Goal: Information Seeking & Learning: Learn about a topic

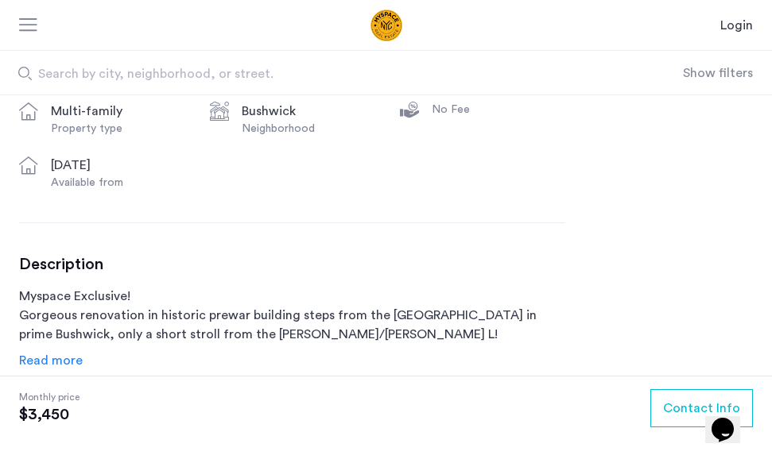
scroll to position [586, 0]
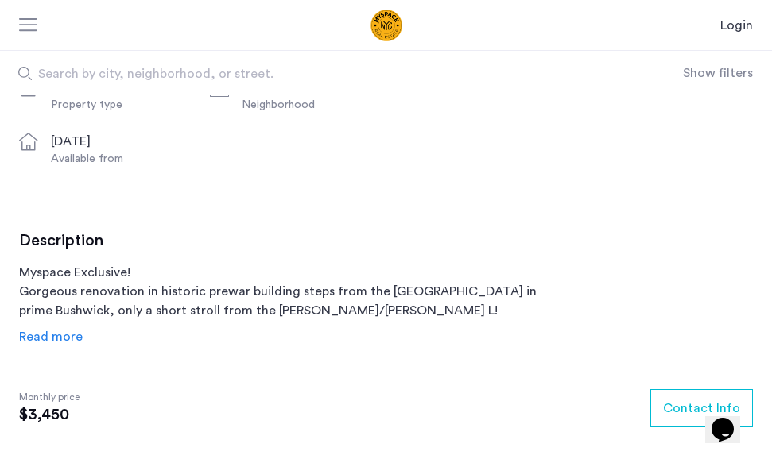
click at [55, 337] on span "Read more" at bounding box center [51, 337] width 64 height 13
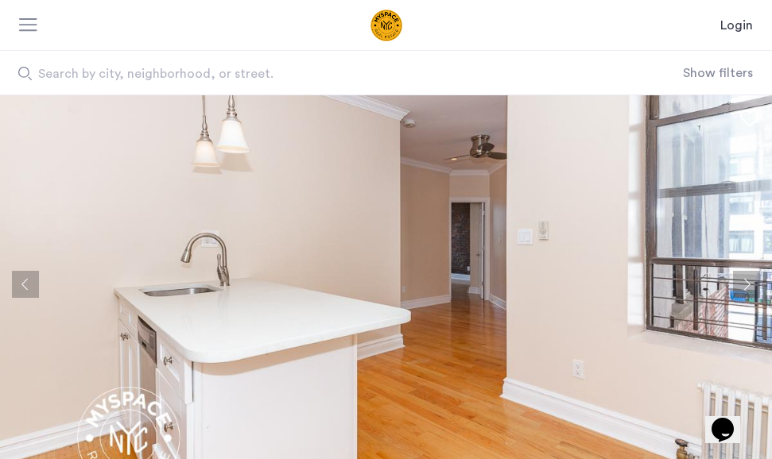
scroll to position [0, 0]
click at [417, 297] on img at bounding box center [386, 284] width 772 height 378
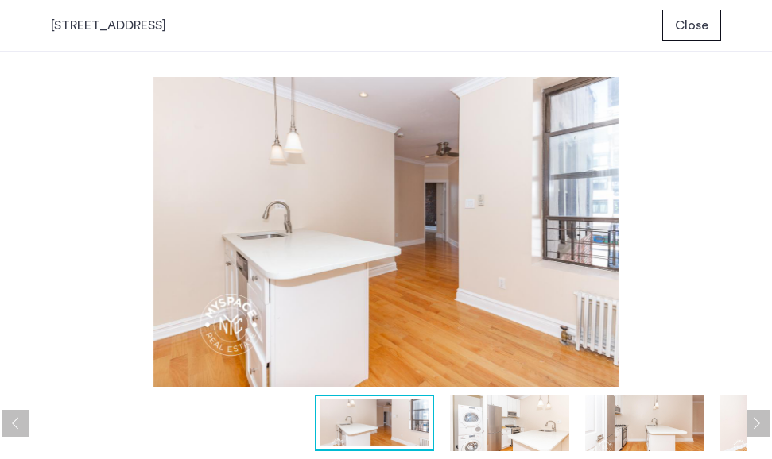
click at [517, 417] on img at bounding box center [509, 423] width 119 height 56
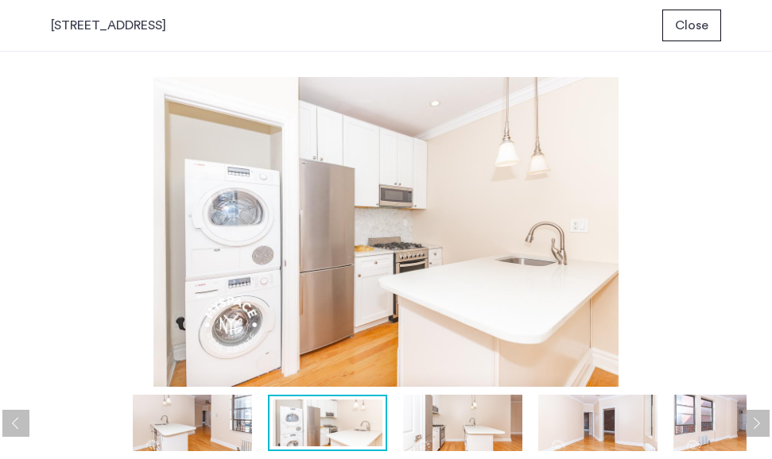
click at [750, 420] on button "Next apartment" at bounding box center [755, 423] width 27 height 27
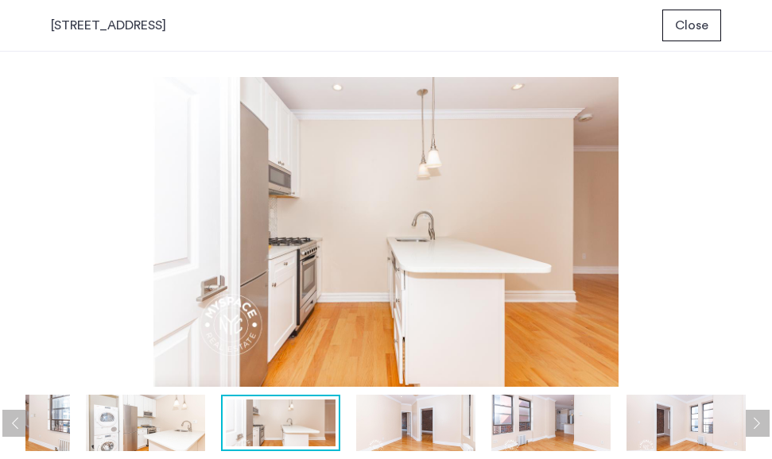
click at [750, 420] on button "Next apartment" at bounding box center [755, 423] width 27 height 27
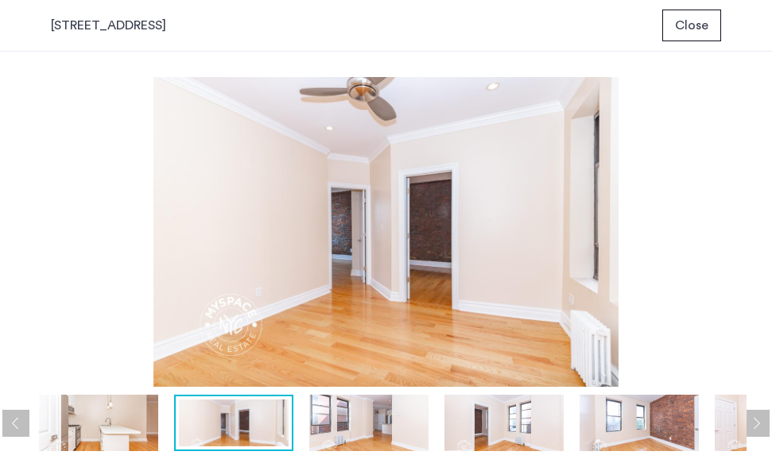
click at [750, 422] on button "Next apartment" at bounding box center [755, 423] width 27 height 27
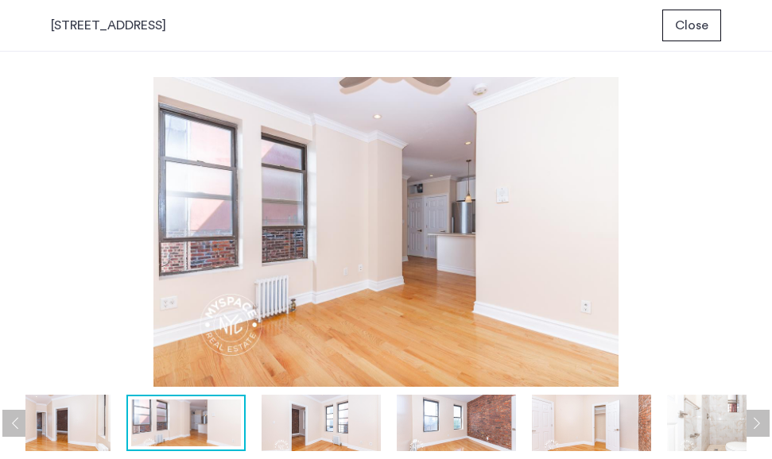
click at [750, 422] on button "Next apartment" at bounding box center [755, 423] width 27 height 27
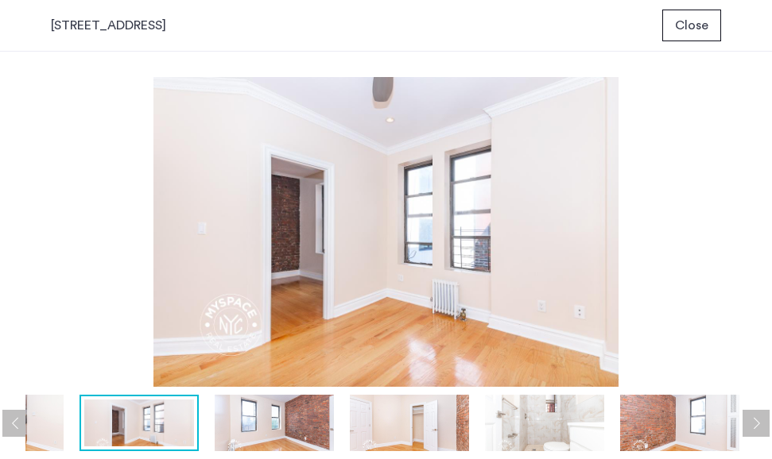
click at [750, 422] on button "Next apartment" at bounding box center [755, 423] width 27 height 27
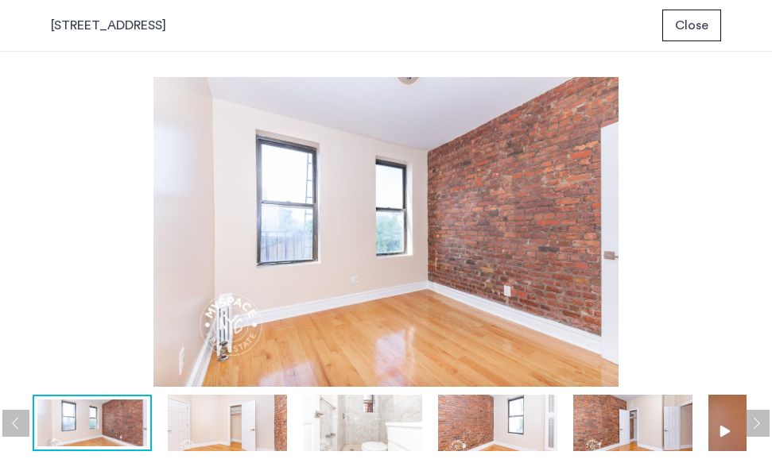
click at [750, 422] on button "Next apartment" at bounding box center [755, 423] width 27 height 27
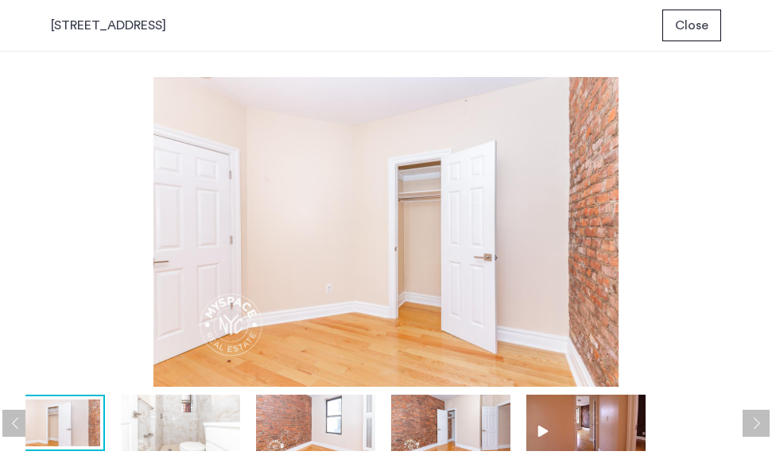
click at [750, 424] on button "Next apartment" at bounding box center [755, 423] width 27 height 27
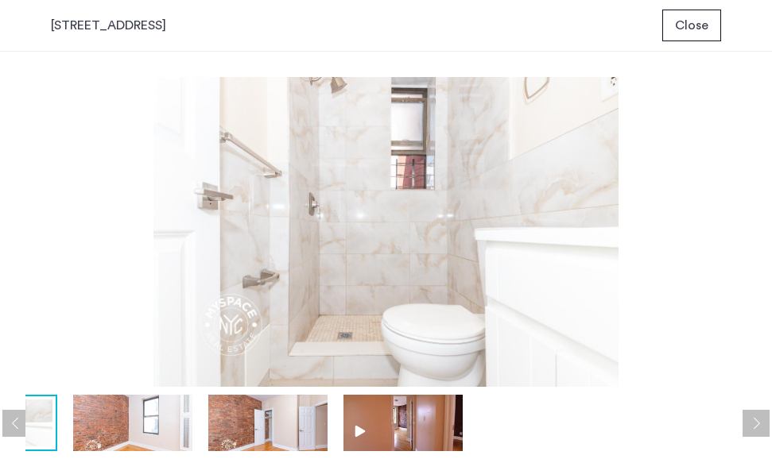
click at [750, 424] on button "Next apartment" at bounding box center [755, 423] width 27 height 27
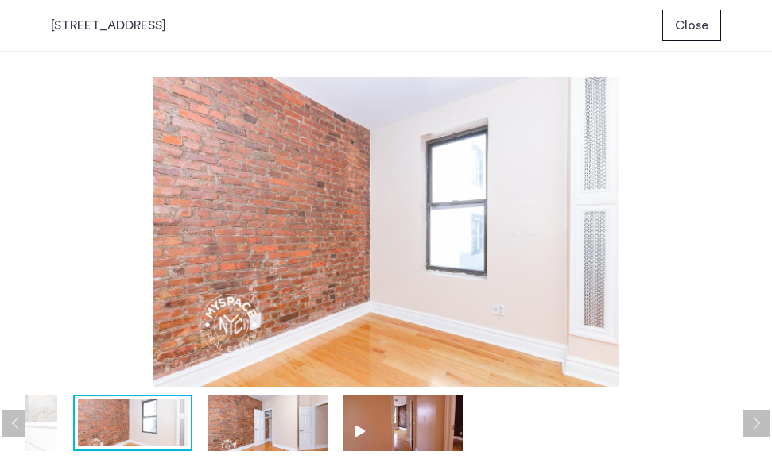
click at [750, 424] on button "Next apartment" at bounding box center [755, 423] width 27 height 27
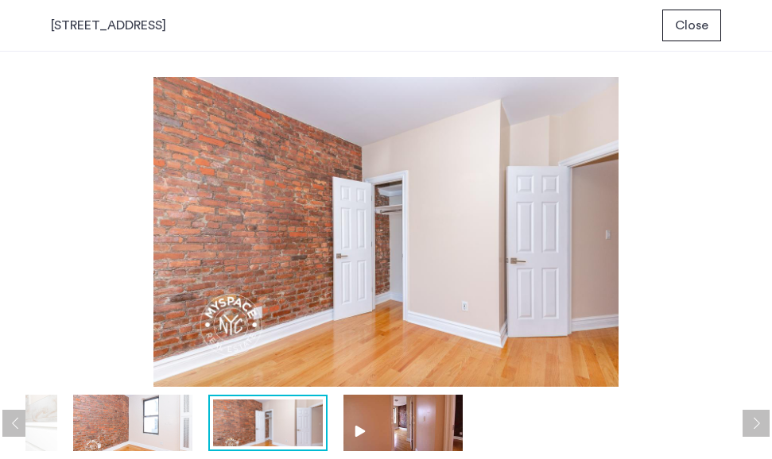
click at [750, 424] on button "Next apartment" at bounding box center [755, 423] width 27 height 27
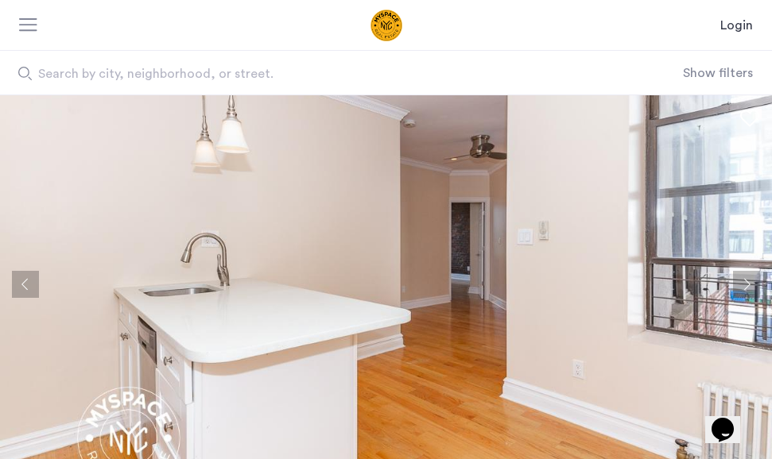
click at [748, 281] on button "Next apartment" at bounding box center [746, 284] width 27 height 27
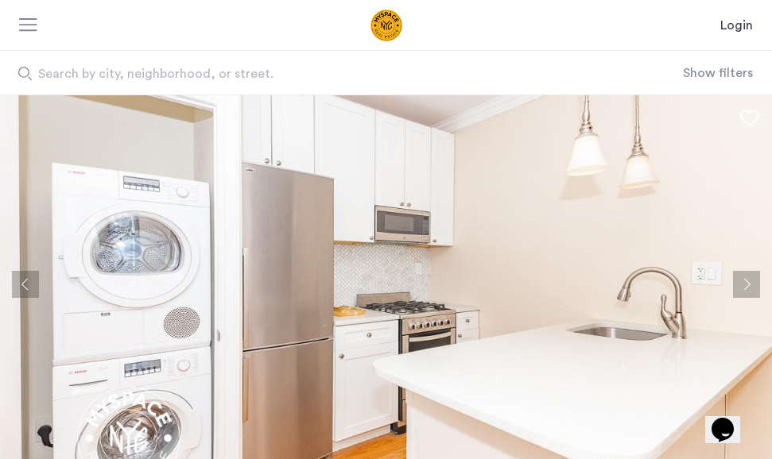
click at [748, 281] on button "Next apartment" at bounding box center [746, 284] width 27 height 27
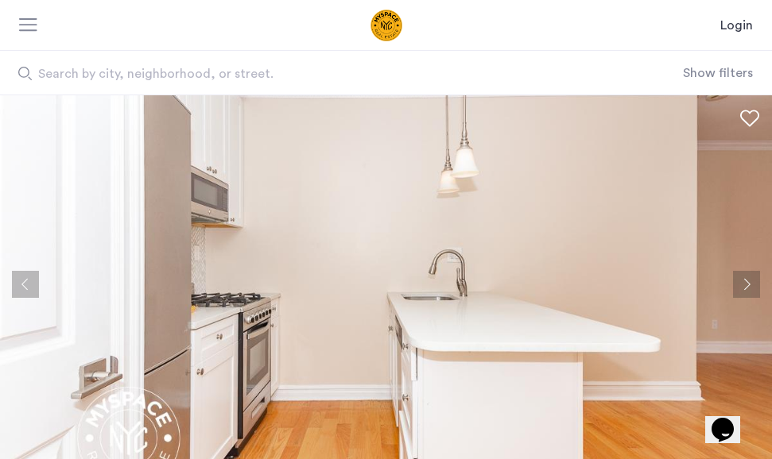
click at [748, 281] on button "Next apartment" at bounding box center [746, 284] width 27 height 27
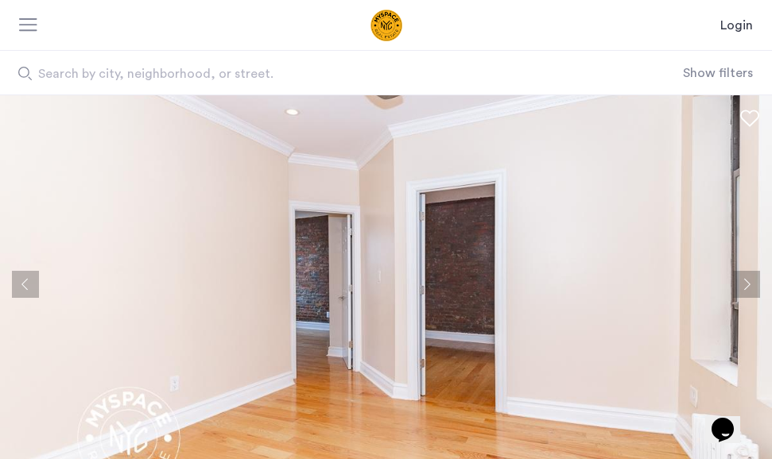
click at [748, 281] on button "Next apartment" at bounding box center [746, 284] width 27 height 27
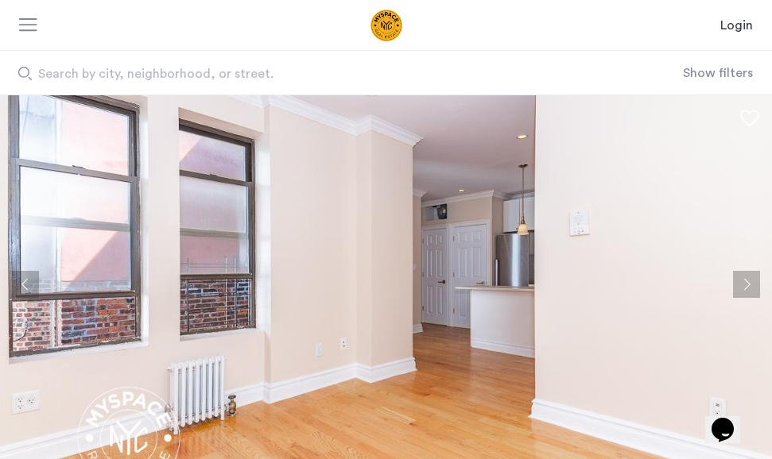
click at [748, 281] on button "Next apartment" at bounding box center [746, 284] width 27 height 27
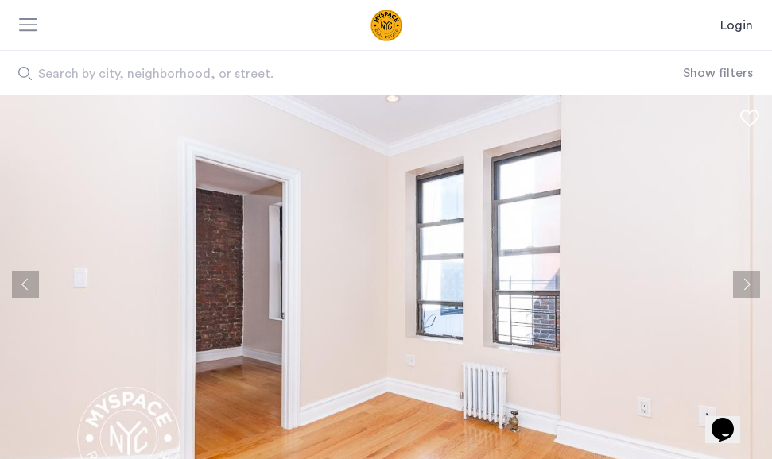
click at [748, 281] on button "Next apartment" at bounding box center [746, 284] width 27 height 27
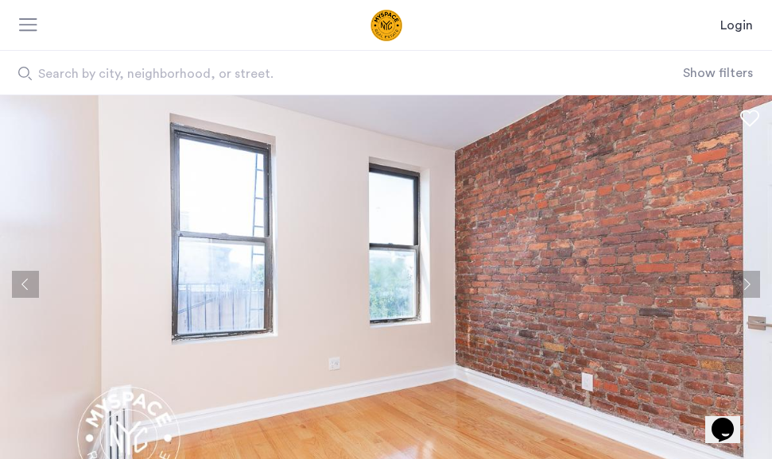
click at [748, 281] on button "Next apartment" at bounding box center [746, 284] width 27 height 27
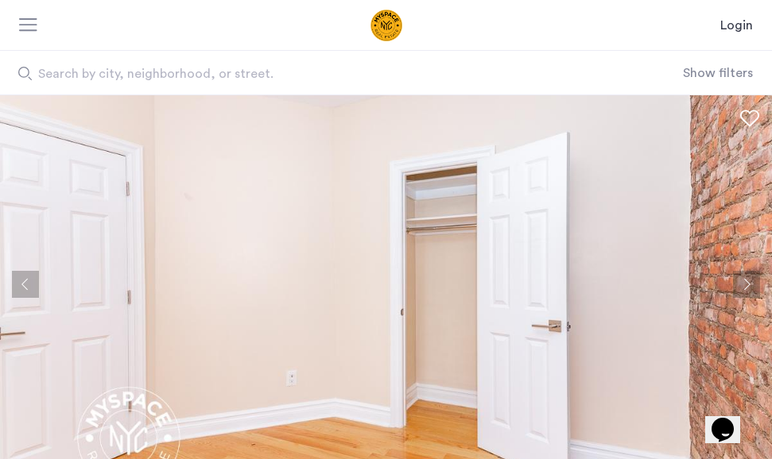
click at [748, 281] on button "Next apartment" at bounding box center [746, 284] width 27 height 27
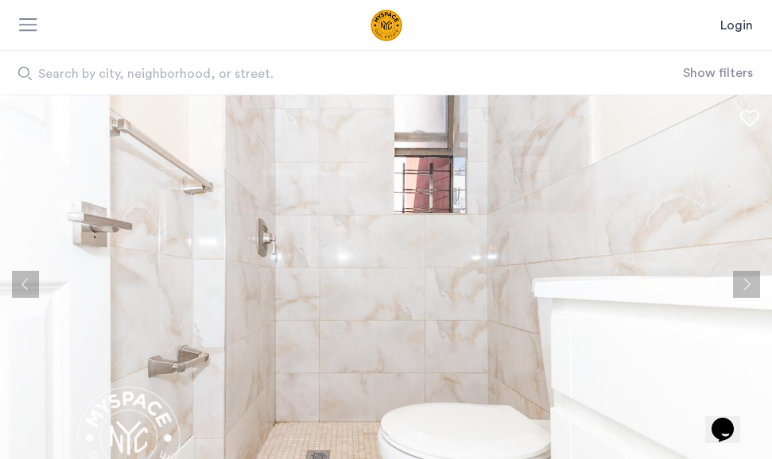
click at [748, 281] on button "Next apartment" at bounding box center [746, 284] width 27 height 27
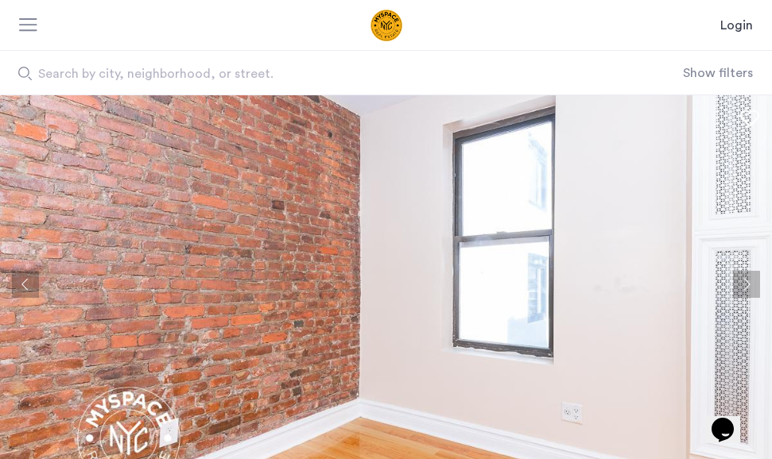
click at [748, 281] on button "Next apartment" at bounding box center [746, 284] width 27 height 27
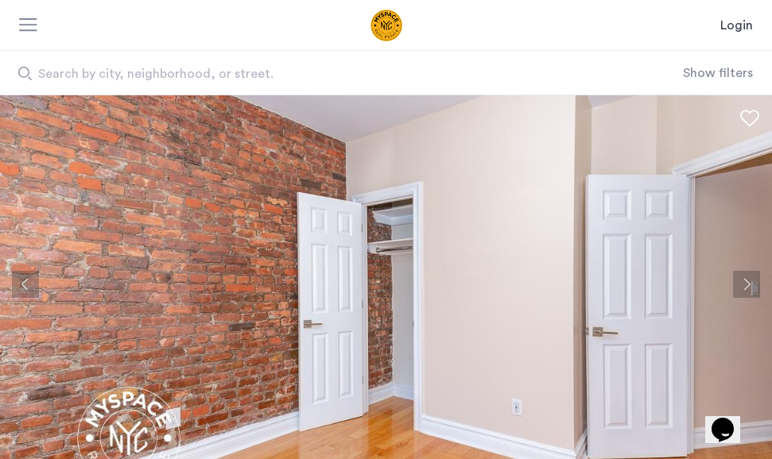
click at [748, 281] on button "Next apartment" at bounding box center [746, 284] width 27 height 27
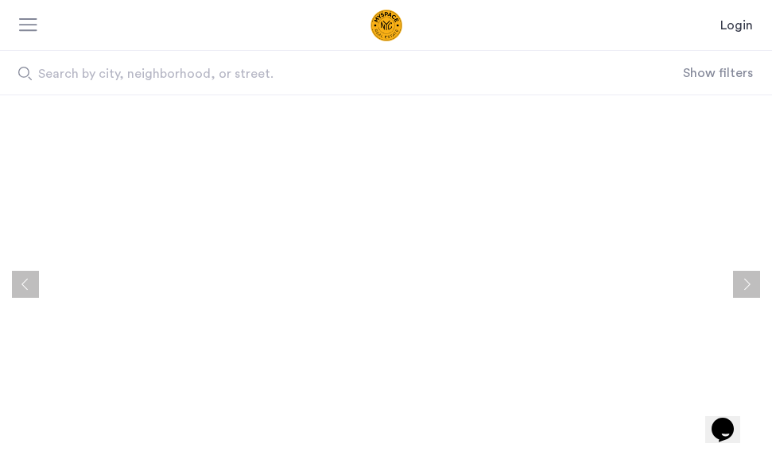
click at [748, 281] on button "Next apartment" at bounding box center [746, 284] width 27 height 27
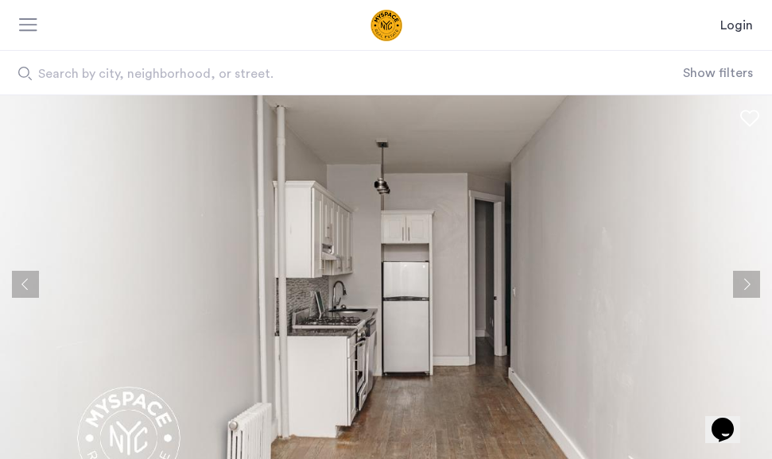
click at [742, 280] on button "Next apartment" at bounding box center [746, 284] width 27 height 27
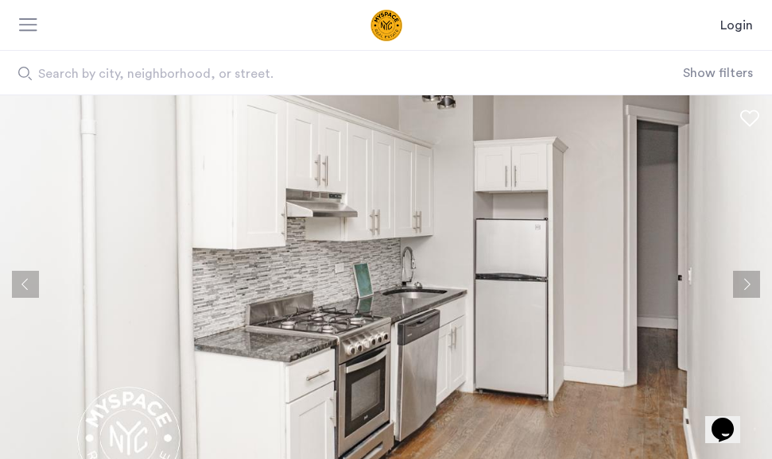
click at [742, 281] on button "Next apartment" at bounding box center [746, 284] width 27 height 27
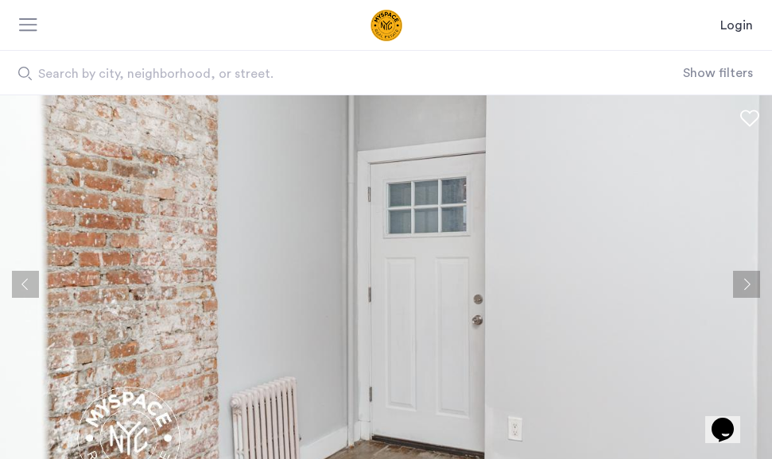
click at [742, 281] on button "Next apartment" at bounding box center [746, 284] width 27 height 27
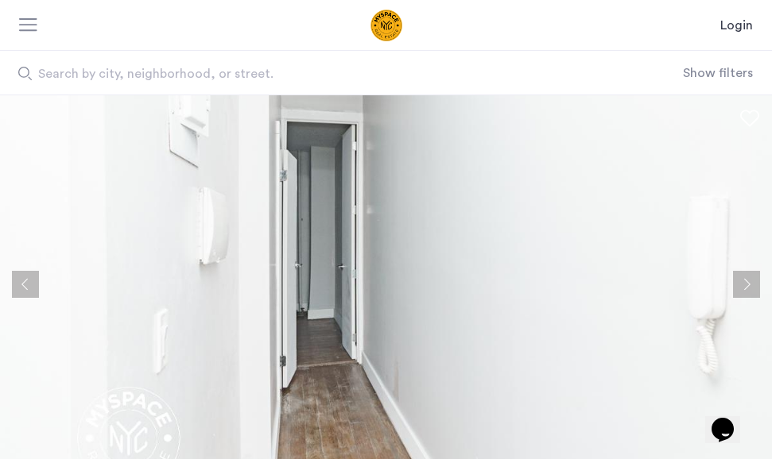
click at [742, 282] on button "Next apartment" at bounding box center [746, 284] width 27 height 27
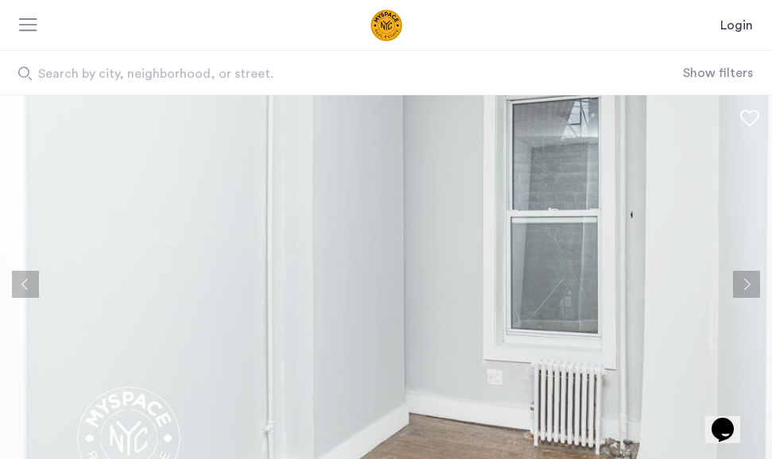
click at [742, 282] on button "Next apartment" at bounding box center [746, 284] width 27 height 27
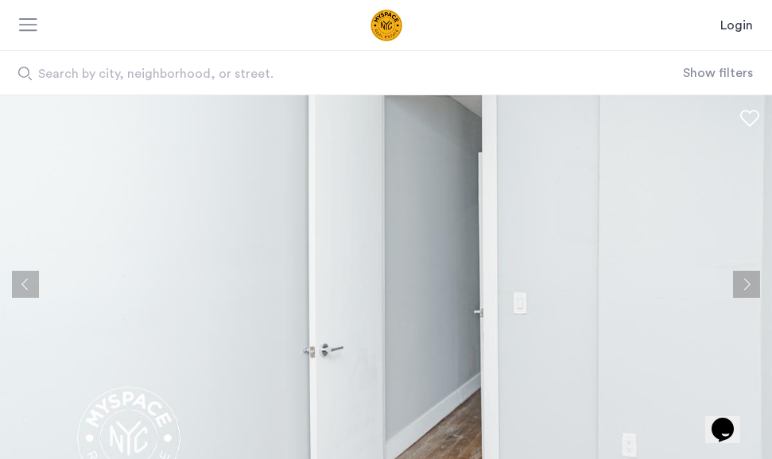
click at [742, 282] on button "Next apartment" at bounding box center [746, 284] width 27 height 27
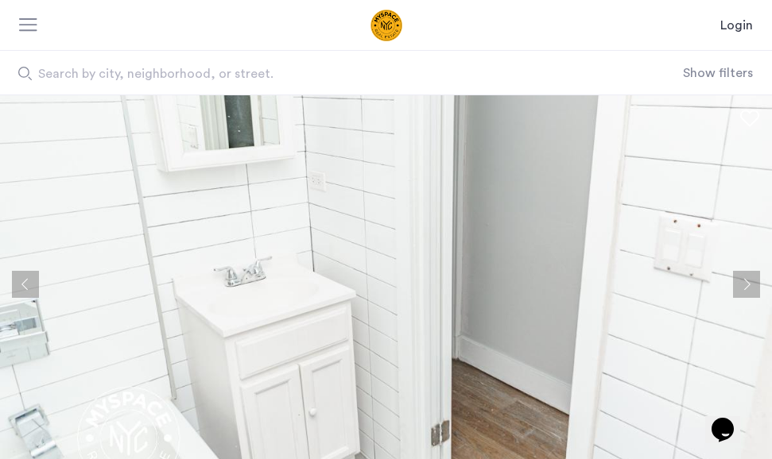
click at [742, 282] on button "Next apartment" at bounding box center [746, 284] width 27 height 27
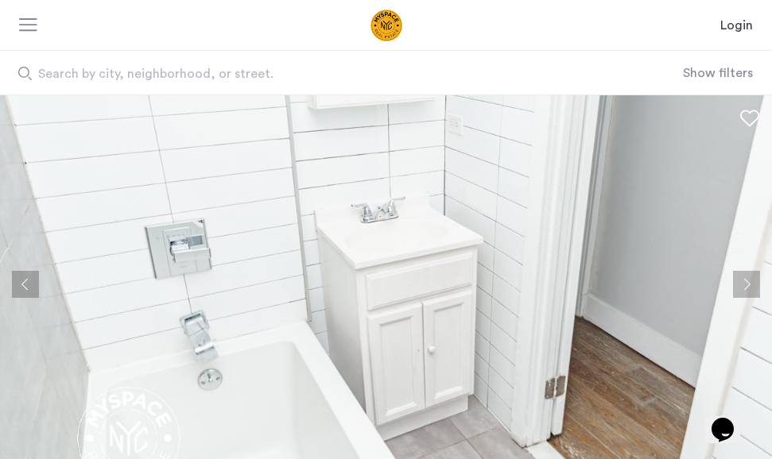
click at [742, 282] on button "Next apartment" at bounding box center [746, 284] width 27 height 27
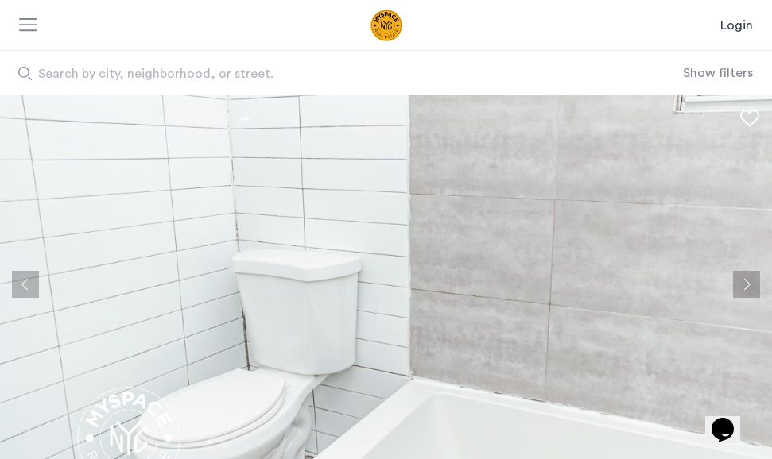
click at [742, 282] on button "Next apartment" at bounding box center [746, 284] width 27 height 27
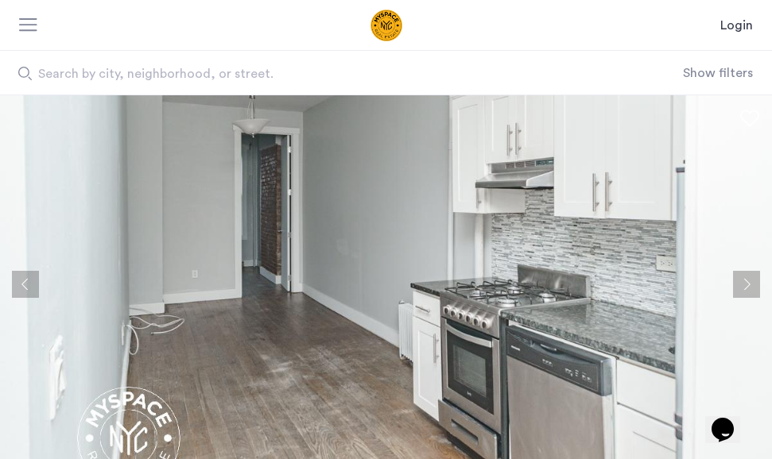
click at [742, 283] on button "Next apartment" at bounding box center [746, 284] width 27 height 27
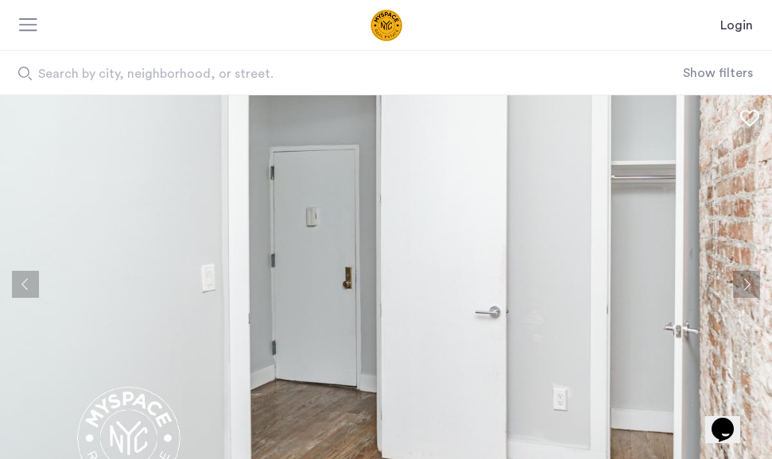
click at [742, 283] on button "Next apartment" at bounding box center [746, 284] width 27 height 27
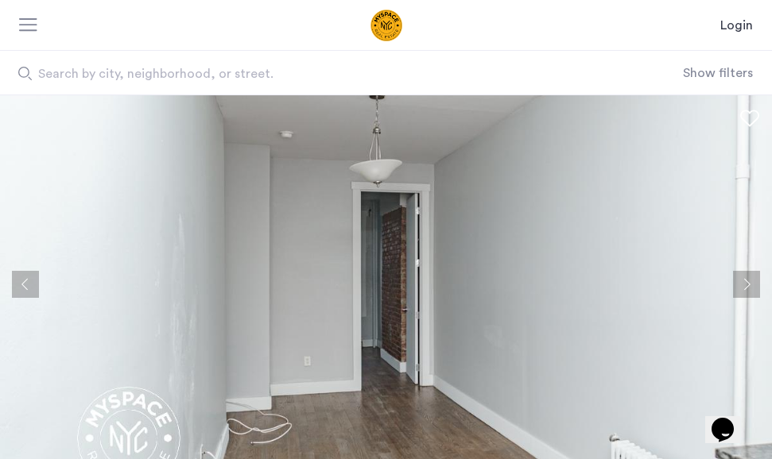
click at [742, 283] on button "Next apartment" at bounding box center [746, 284] width 27 height 27
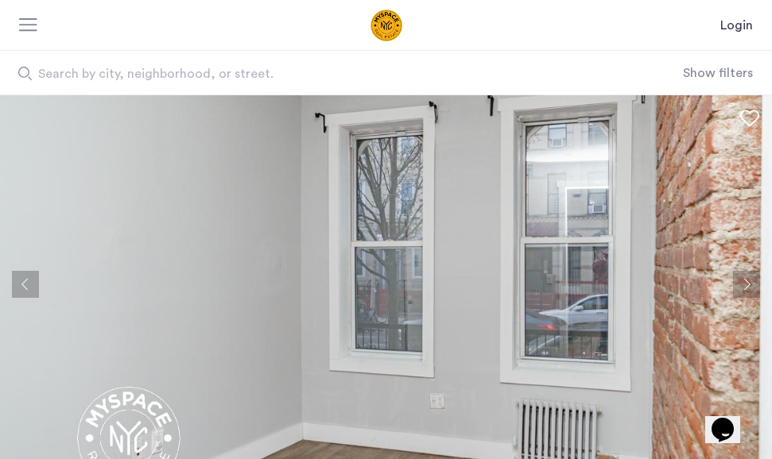
click at [742, 284] on button "Next apartment" at bounding box center [746, 284] width 27 height 27
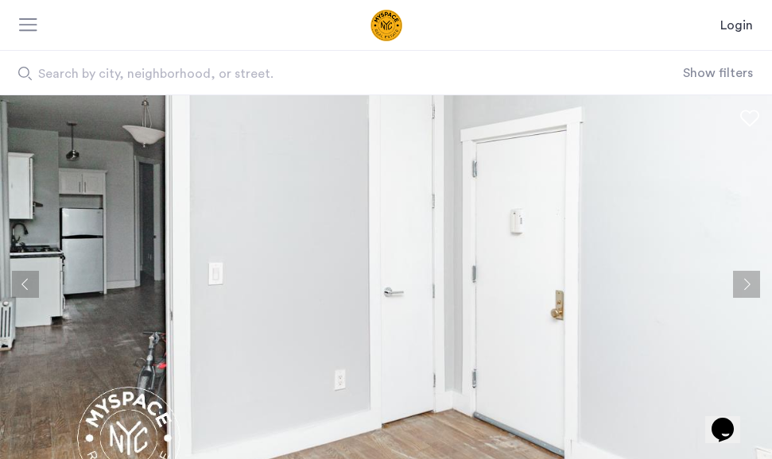
click at [742, 284] on button "Next apartment" at bounding box center [746, 284] width 27 height 27
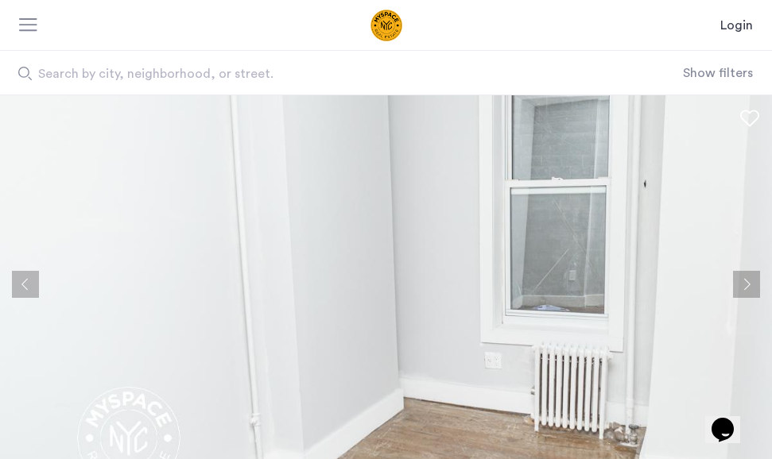
click at [742, 284] on button "Next apartment" at bounding box center [746, 284] width 27 height 27
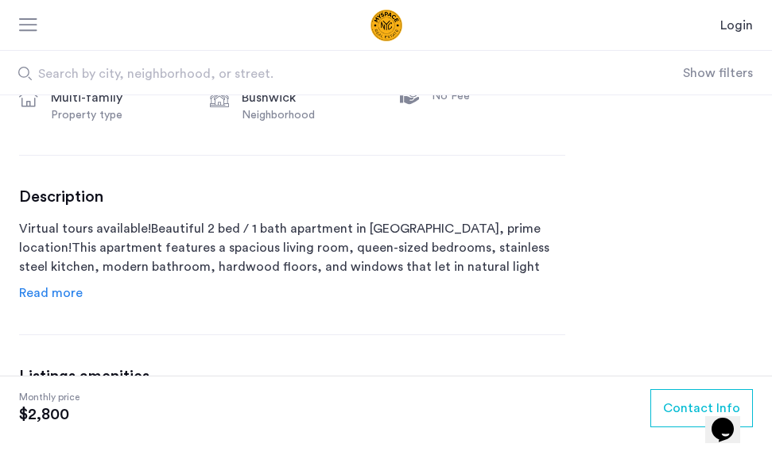
scroll to position [576, 0]
click at [44, 292] on span "Read more" at bounding box center [51, 293] width 64 height 13
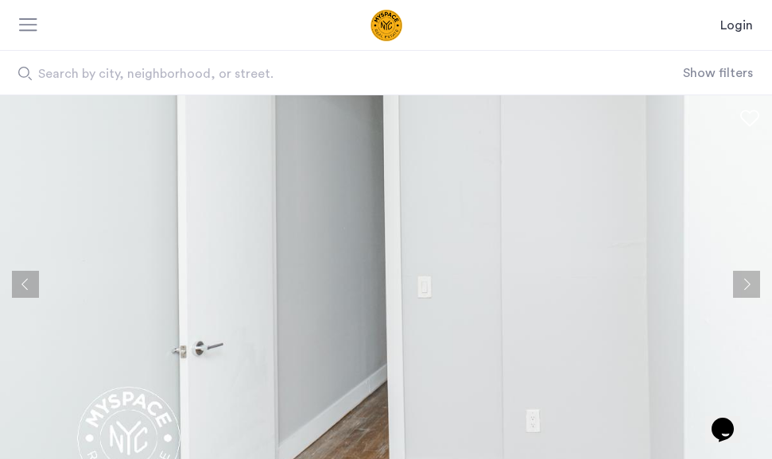
scroll to position [0, 0]
click at [750, 283] on button "Next apartment" at bounding box center [746, 284] width 27 height 27
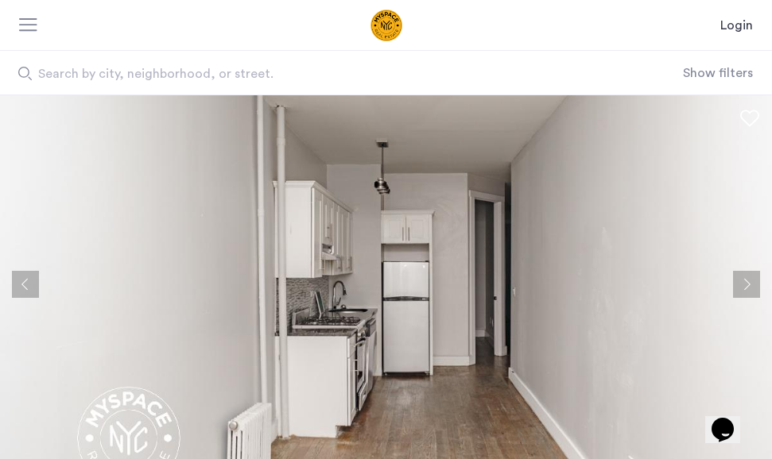
click at [750, 283] on button "Next apartment" at bounding box center [746, 284] width 27 height 27
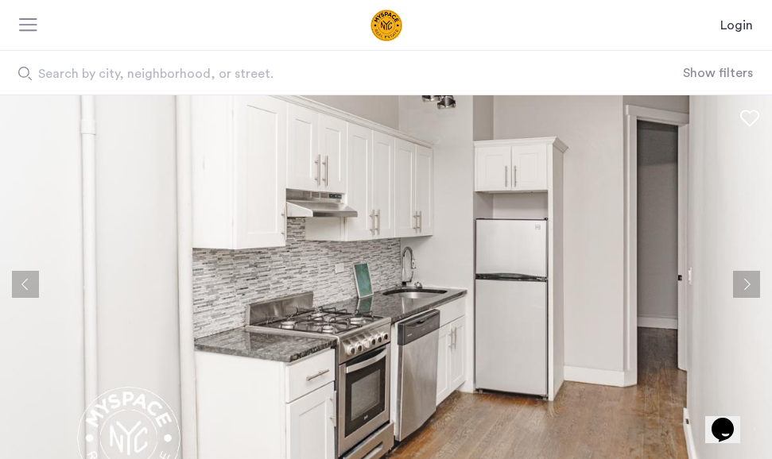
click at [750, 283] on button "Next apartment" at bounding box center [746, 284] width 27 height 27
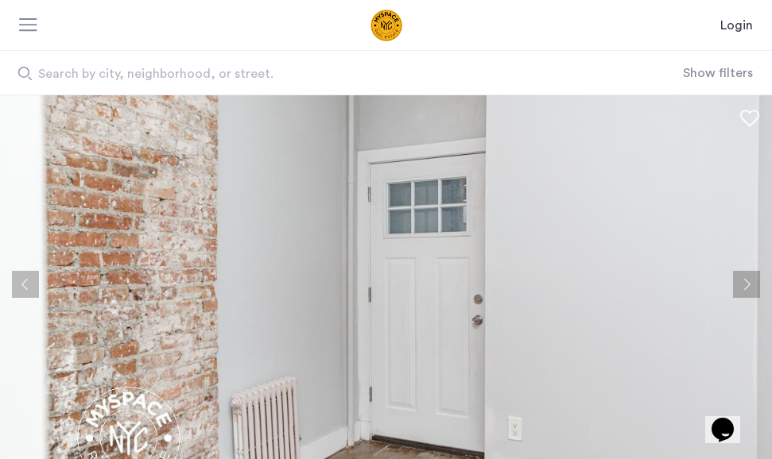
click at [750, 283] on button "Next apartment" at bounding box center [746, 284] width 27 height 27
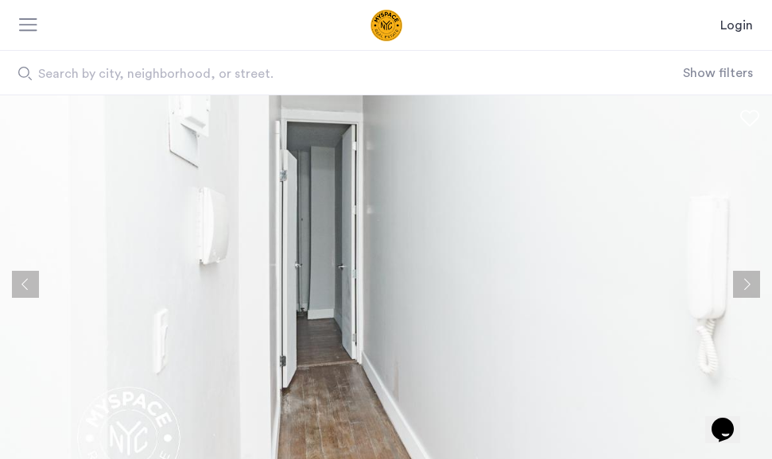
click at [750, 283] on button "Next apartment" at bounding box center [746, 284] width 27 height 27
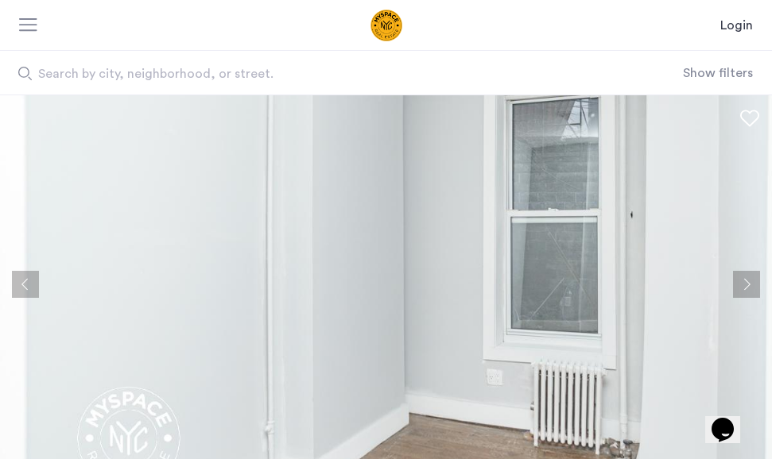
click at [750, 285] on button "Next apartment" at bounding box center [746, 284] width 27 height 27
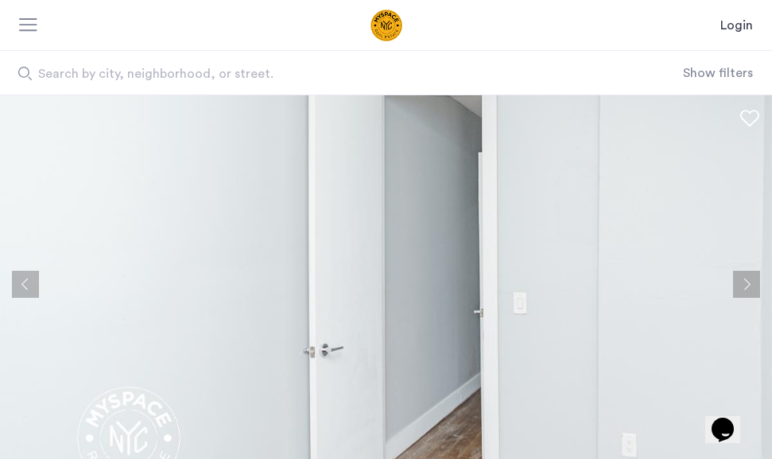
click at [750, 285] on button "Next apartment" at bounding box center [746, 284] width 27 height 27
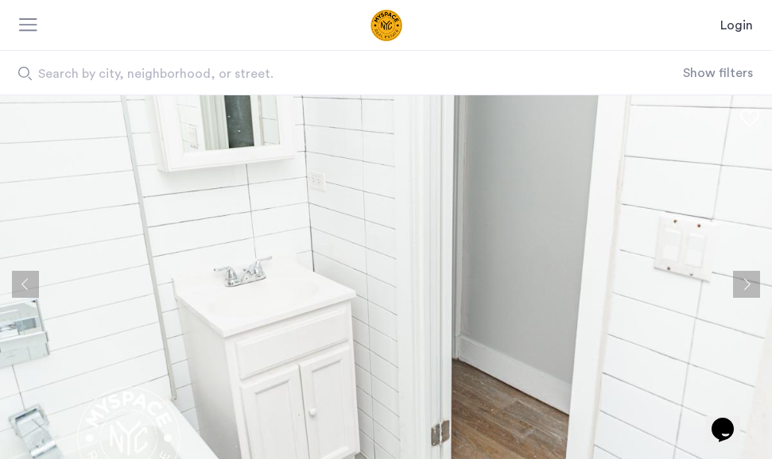
click at [750, 285] on button "Next apartment" at bounding box center [746, 284] width 27 height 27
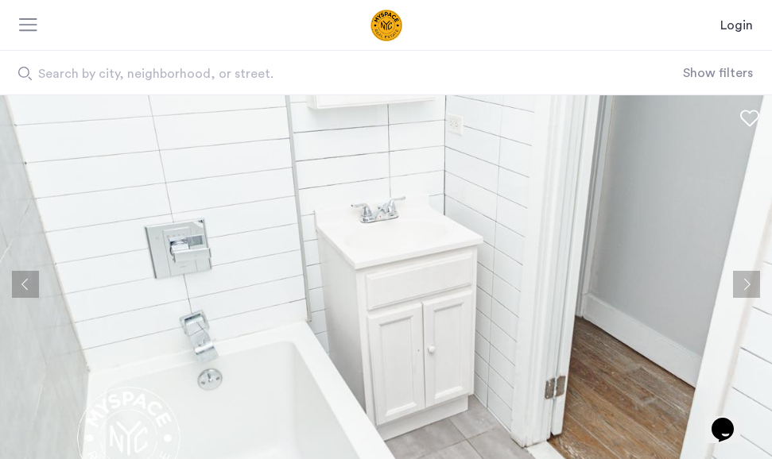
click at [750, 285] on button "Next apartment" at bounding box center [746, 284] width 27 height 27
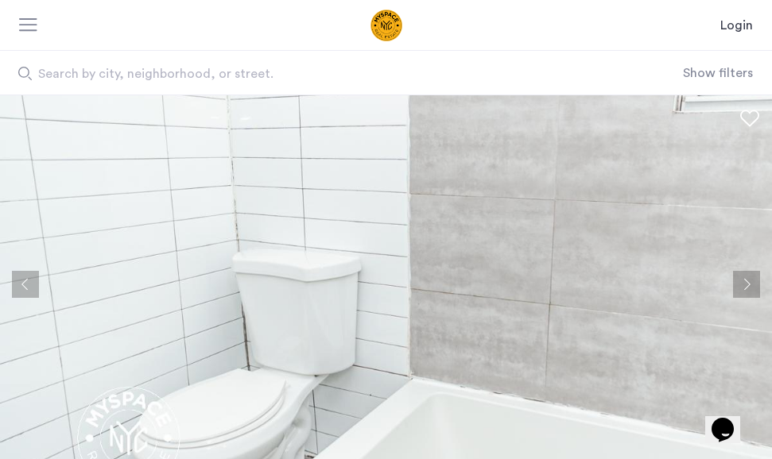
click at [750, 285] on button "Next apartment" at bounding box center [746, 284] width 27 height 27
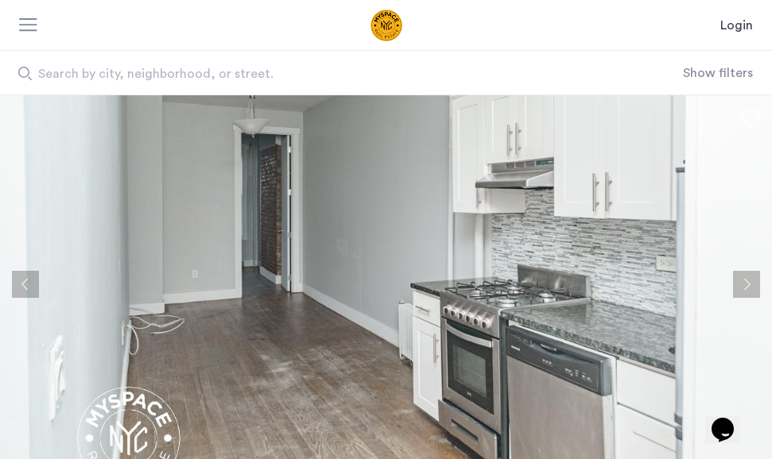
click at [750, 285] on button "Next apartment" at bounding box center [746, 284] width 27 height 27
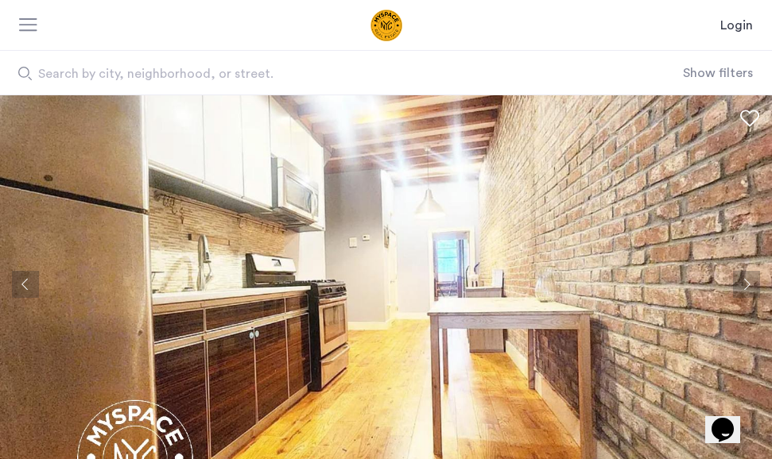
click at [740, 281] on button "Next apartment" at bounding box center [746, 284] width 27 height 27
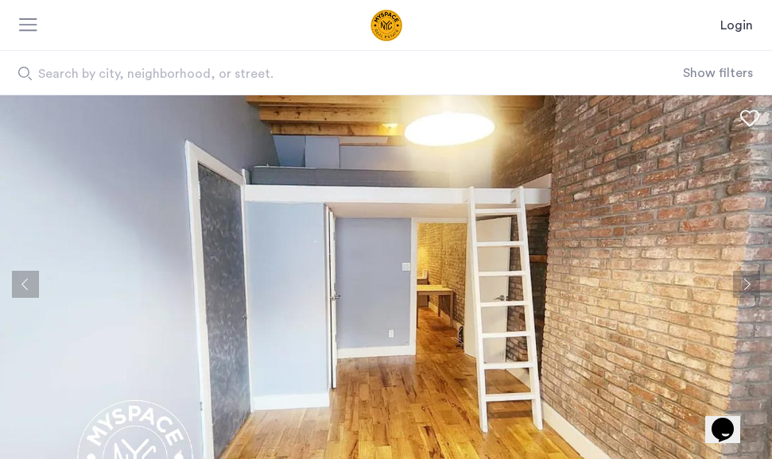
click at [740, 282] on button "Next apartment" at bounding box center [746, 284] width 27 height 27
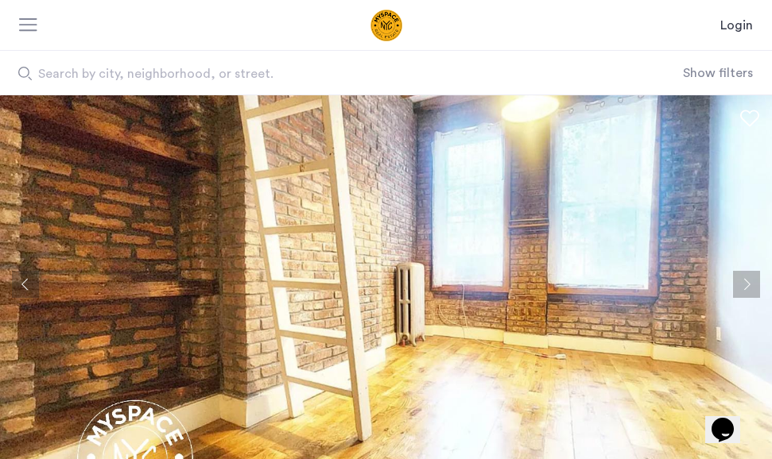
click at [740, 284] on button "Next apartment" at bounding box center [746, 284] width 27 height 27
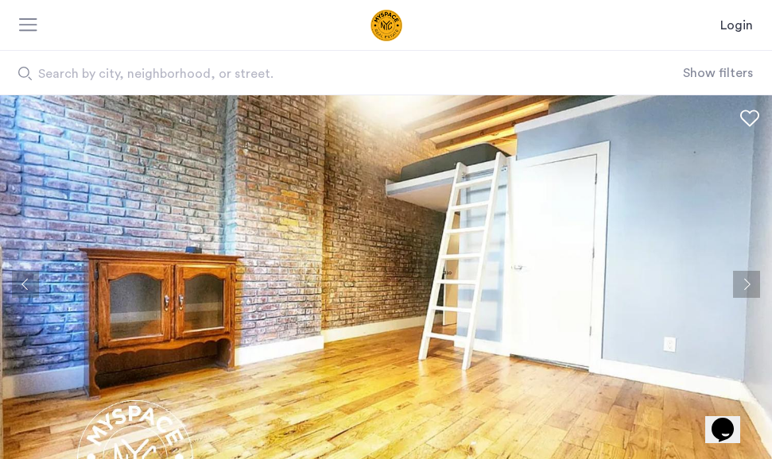
click at [740, 285] on button "Next apartment" at bounding box center [746, 284] width 27 height 27
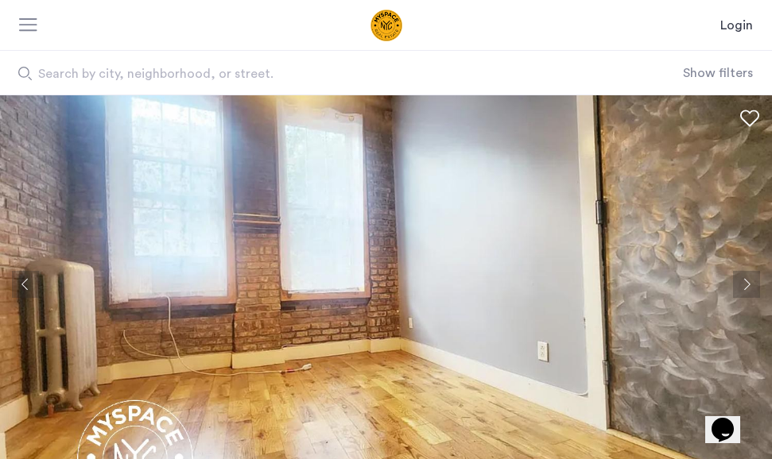
click at [740, 285] on button "Next apartment" at bounding box center [746, 284] width 27 height 27
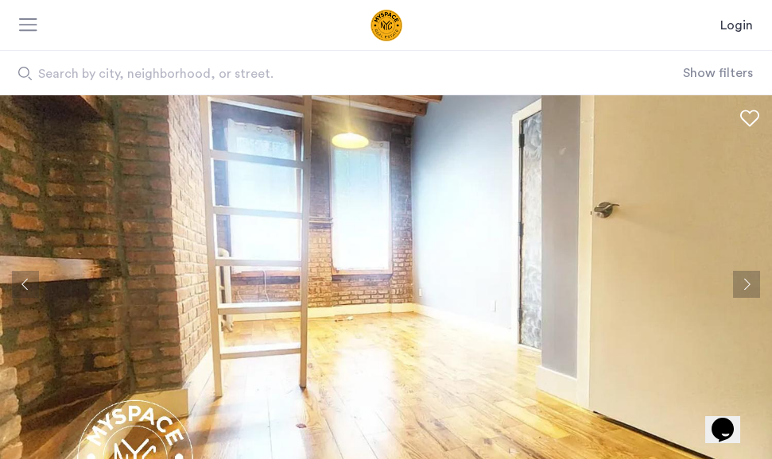
click at [746, 285] on button "Next apartment" at bounding box center [746, 284] width 27 height 27
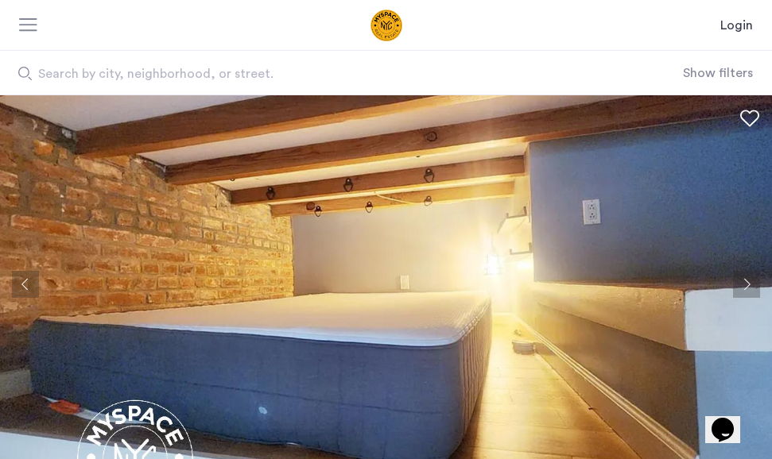
click at [746, 285] on button "Next apartment" at bounding box center [746, 284] width 27 height 27
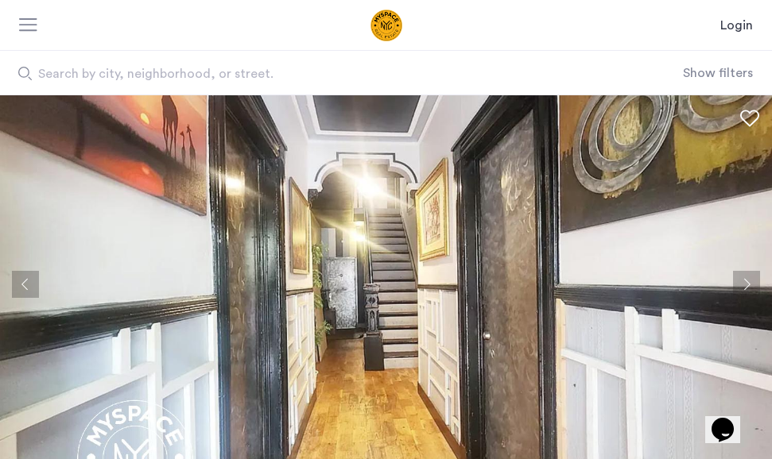
click at [746, 285] on button "Next apartment" at bounding box center [746, 284] width 27 height 27
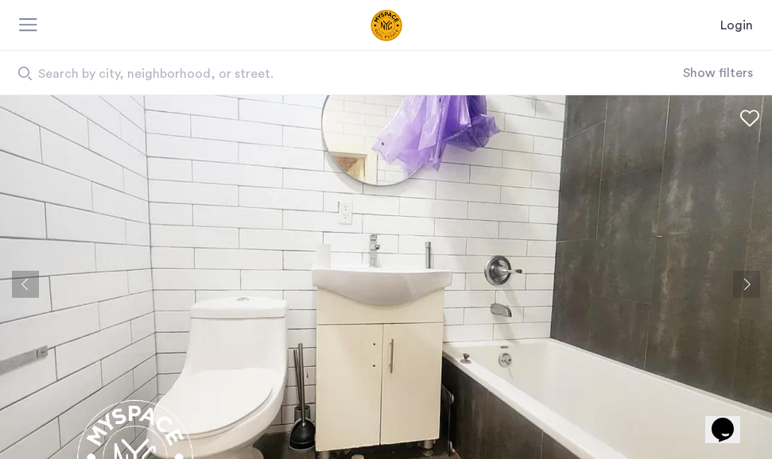
click at [746, 285] on button "Next apartment" at bounding box center [746, 284] width 27 height 27
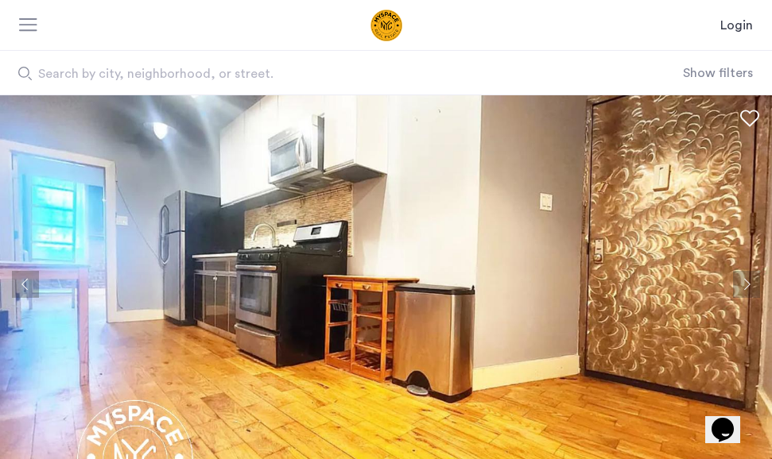
click at [746, 285] on button "Next apartment" at bounding box center [746, 284] width 27 height 27
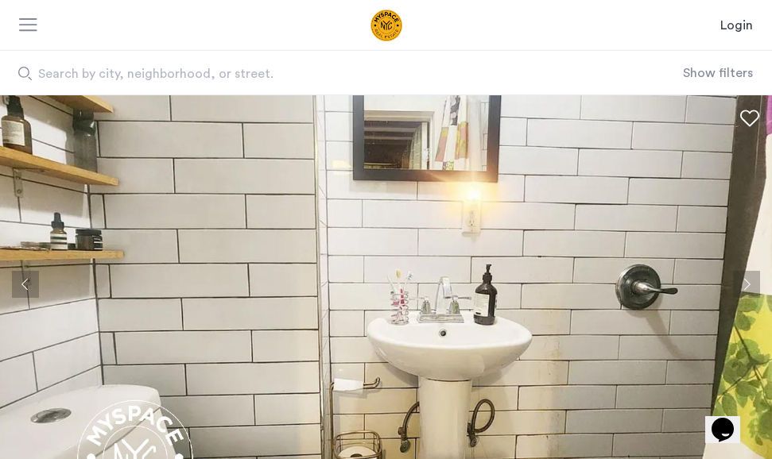
click at [746, 285] on button "Next apartment" at bounding box center [746, 284] width 27 height 27
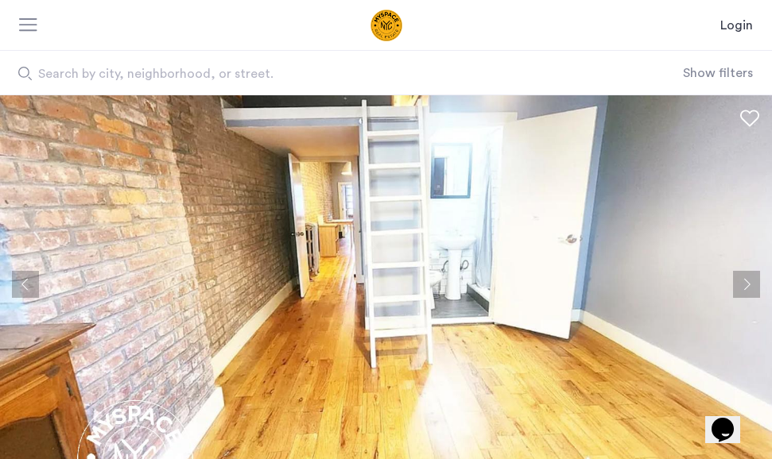
click at [746, 285] on button "Next apartment" at bounding box center [746, 284] width 27 height 27
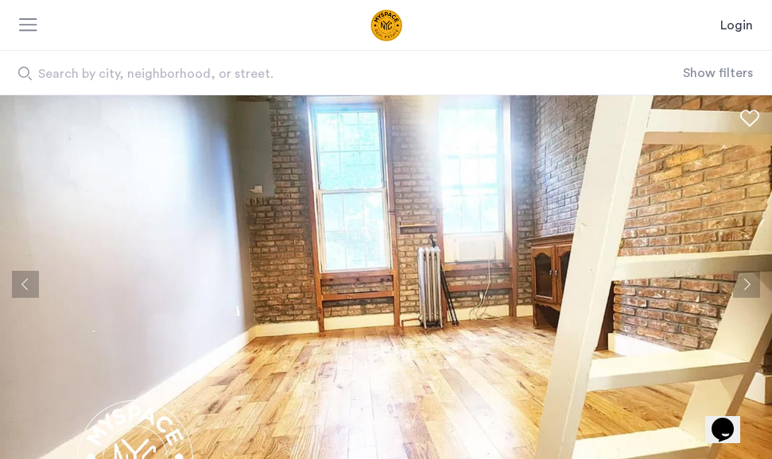
click at [746, 285] on button "Next apartment" at bounding box center [746, 284] width 27 height 27
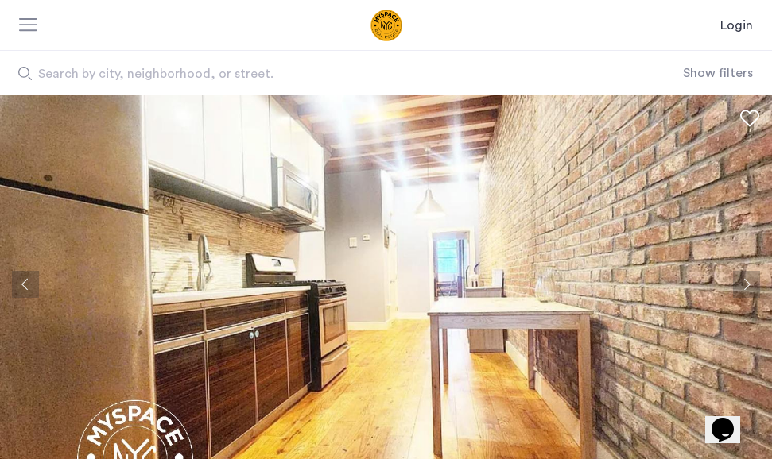
click at [746, 285] on button "Next apartment" at bounding box center [746, 284] width 27 height 27
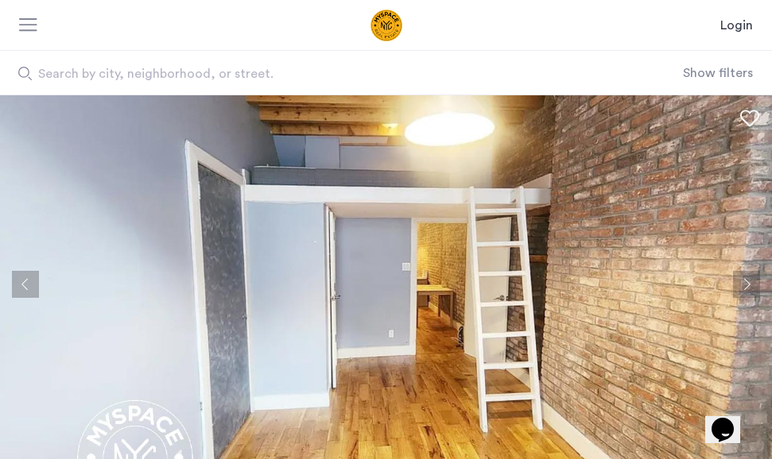
click at [746, 285] on button "Next apartment" at bounding box center [746, 284] width 27 height 27
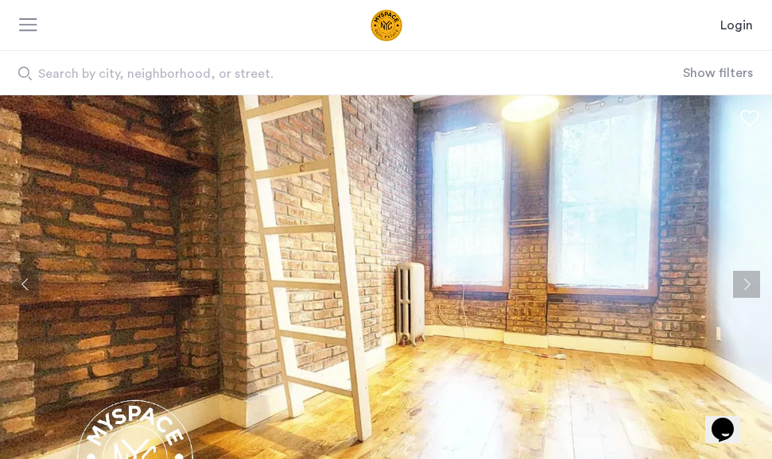
click at [746, 285] on button "Next apartment" at bounding box center [746, 284] width 27 height 27
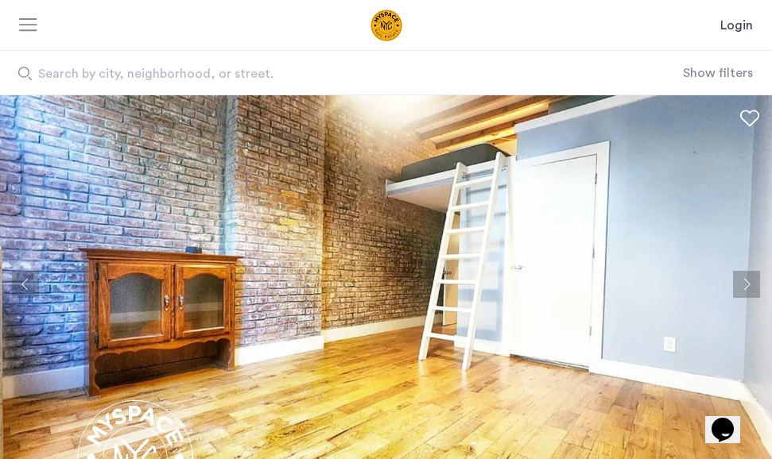
click at [746, 285] on button "Next apartment" at bounding box center [746, 284] width 27 height 27
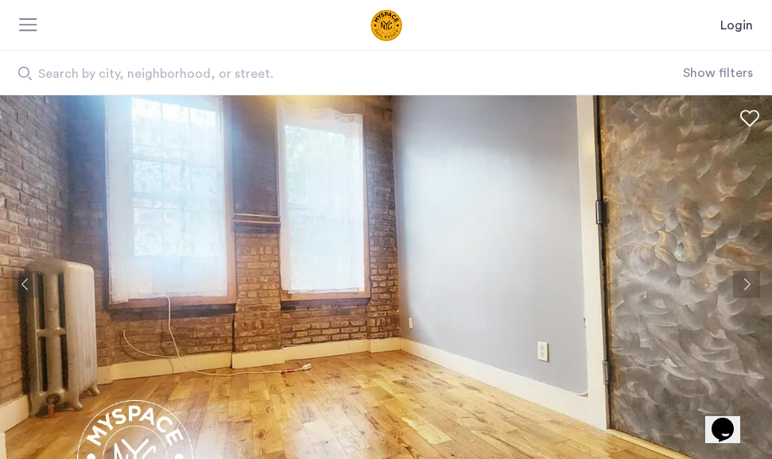
click at [746, 285] on button "Next apartment" at bounding box center [746, 284] width 27 height 27
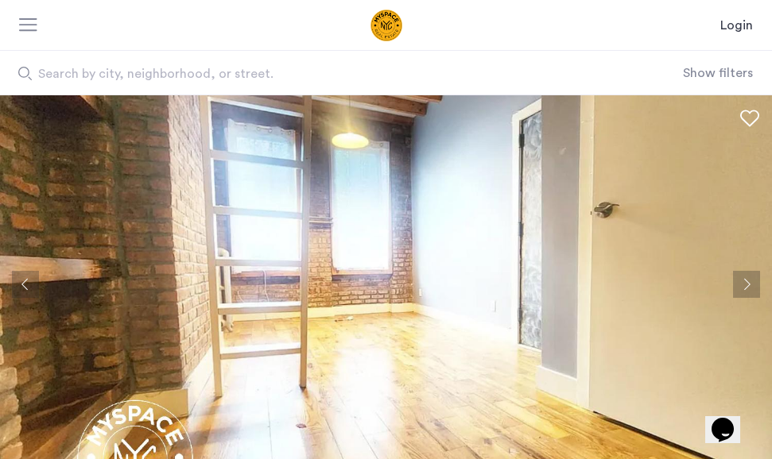
click at [746, 285] on button "Next apartment" at bounding box center [746, 284] width 27 height 27
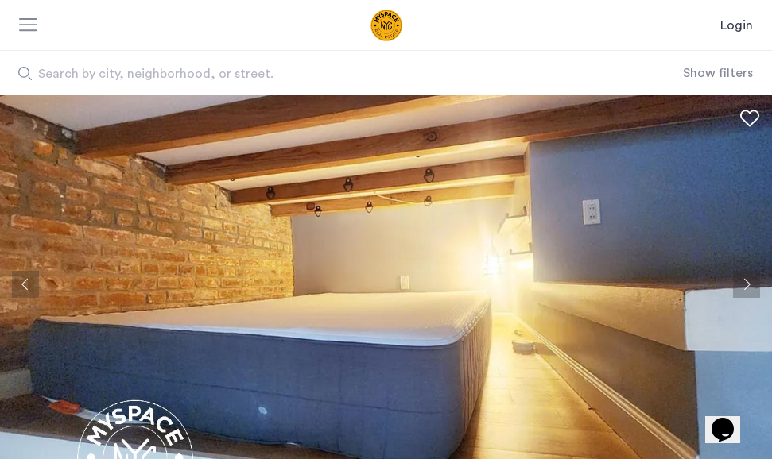
click at [746, 285] on button "Next apartment" at bounding box center [746, 284] width 27 height 27
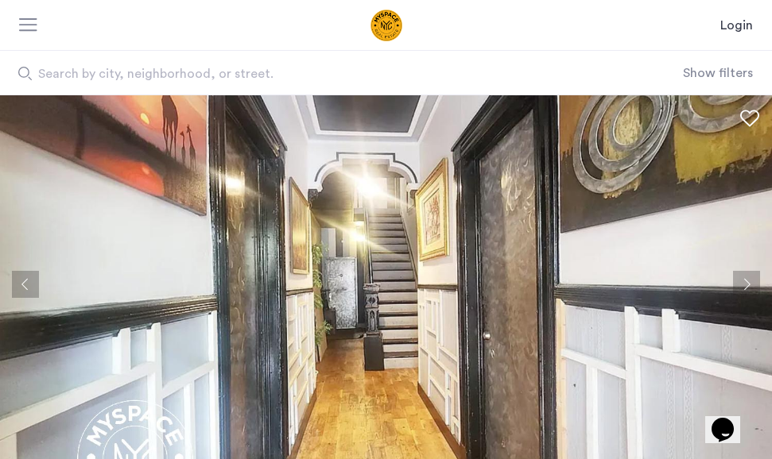
click at [746, 285] on button "Next apartment" at bounding box center [746, 284] width 27 height 27
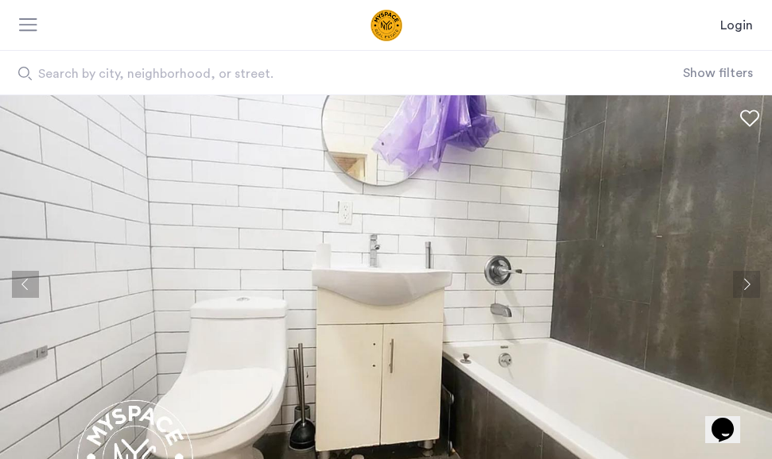
click at [746, 285] on button "Next apartment" at bounding box center [746, 284] width 27 height 27
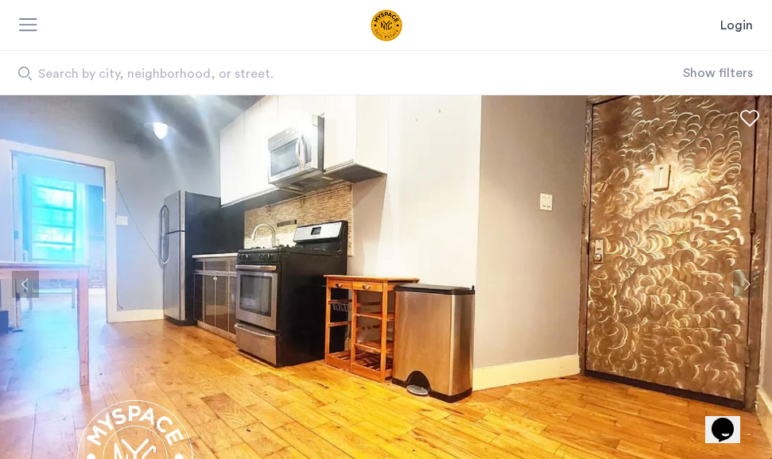
click at [746, 285] on button "Next apartment" at bounding box center [746, 284] width 27 height 27
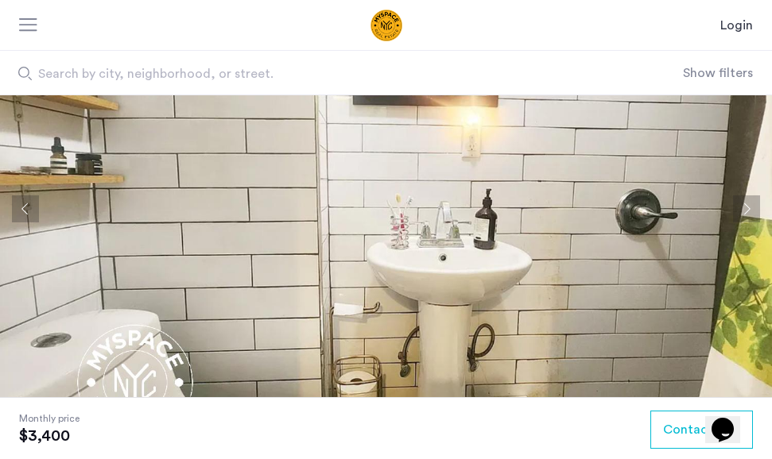
scroll to position [91, 0]
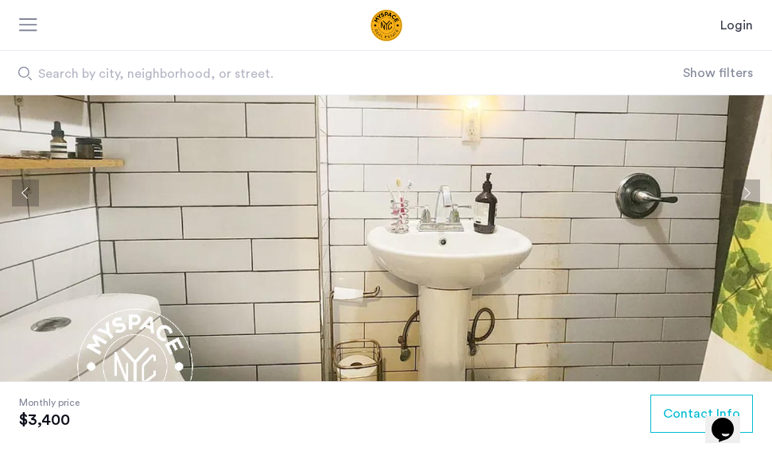
click at [749, 200] on button "Next apartment" at bounding box center [746, 193] width 27 height 27
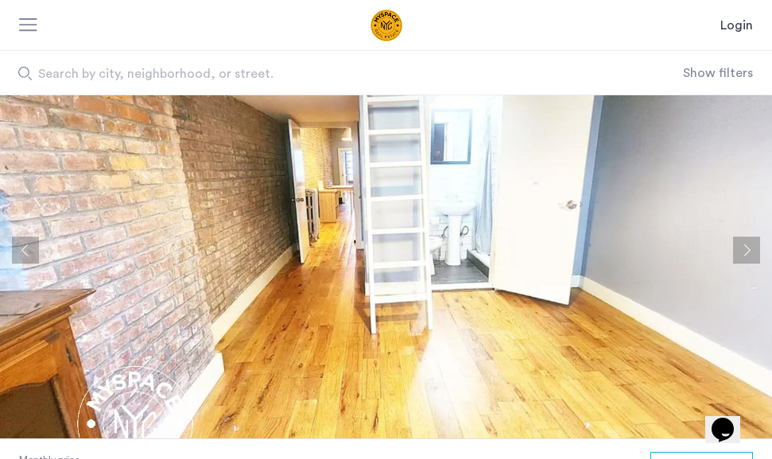
scroll to position [4, 0]
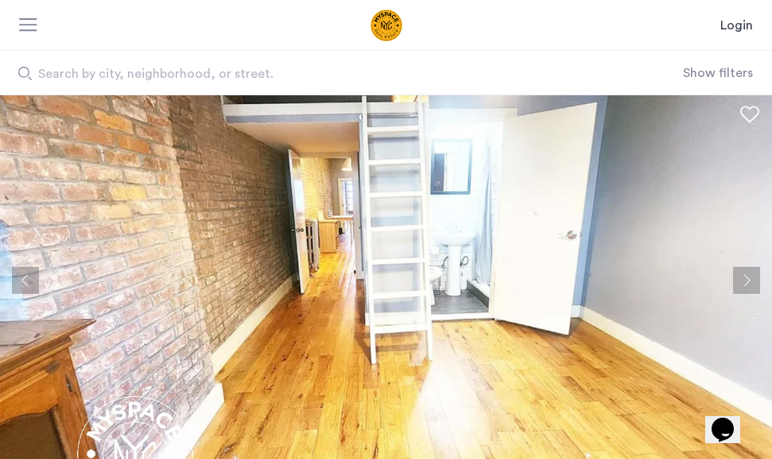
click at [742, 280] on button "Next apartment" at bounding box center [746, 280] width 27 height 27
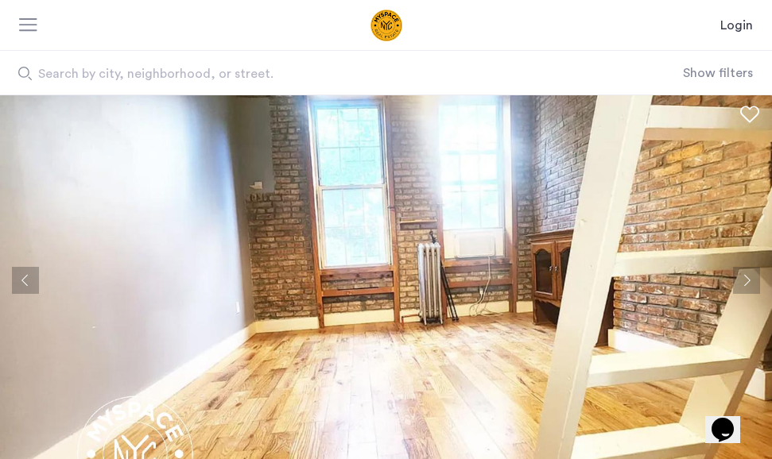
click at [742, 280] on button "Next apartment" at bounding box center [746, 280] width 27 height 27
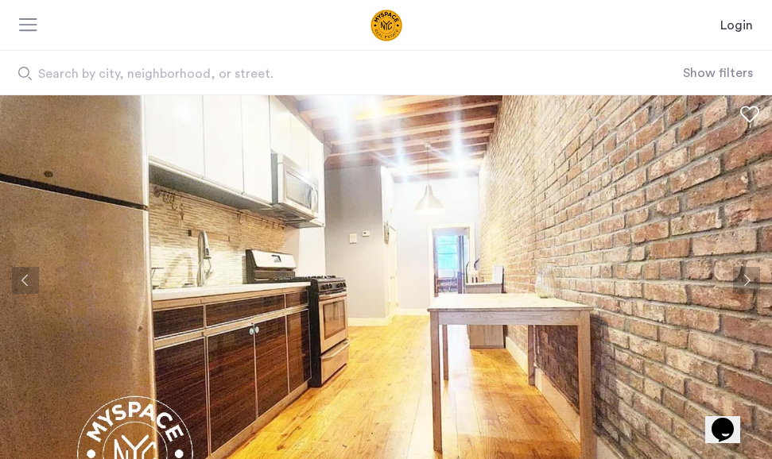
click at [742, 280] on button "Next apartment" at bounding box center [746, 280] width 27 height 27
